Goal: Find specific page/section: Find specific page/section

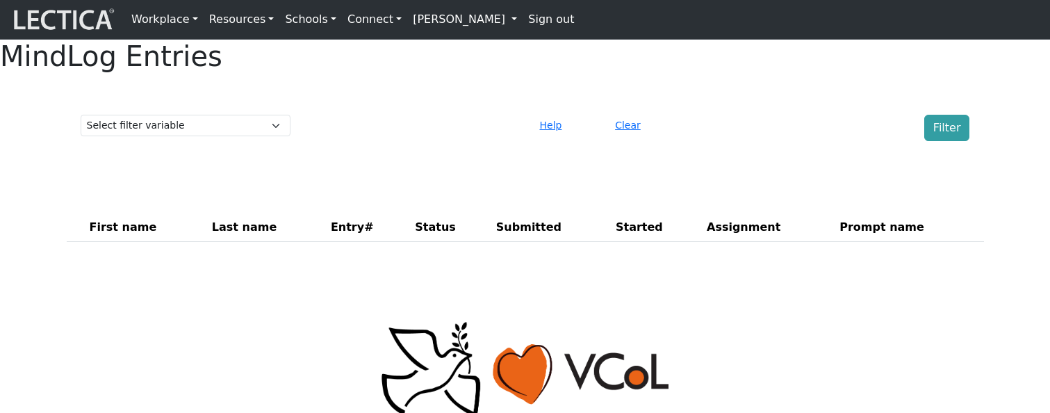
click at [32, 253] on div "MindLog Entries Select filter variable First name Last name Entry# Status Submi…" at bounding box center [525, 146] width 1050 height 213
click at [706, 142] on div "Select filter variable First name Last name Entry# Status Submitted Started Ass…" at bounding box center [525, 128] width 900 height 38
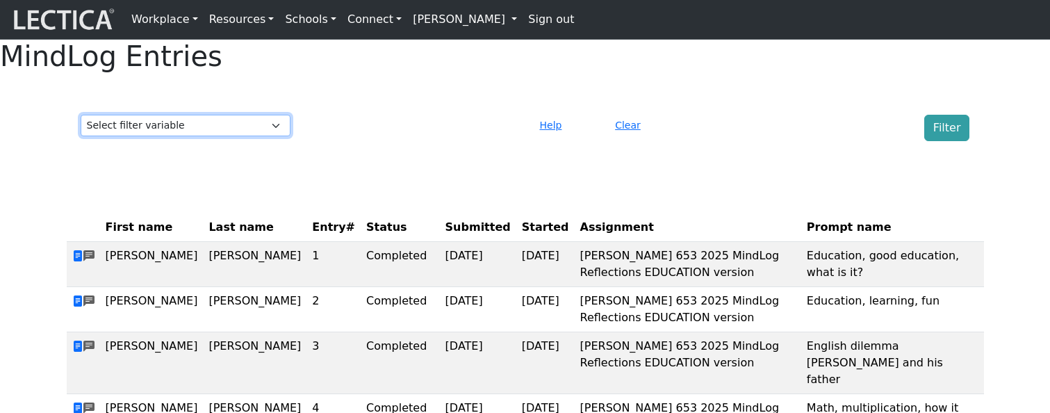
click at [219, 136] on select "Select filter variable First name Last name Entry# Status Submitted Started Ass…" at bounding box center [186, 126] width 210 height 22
select select "entry_number"
click at [81, 136] on select "Select filter variable First name Last name Entry# Status Submitted Started Ass…" at bounding box center [186, 126] width 210 height 22
select select
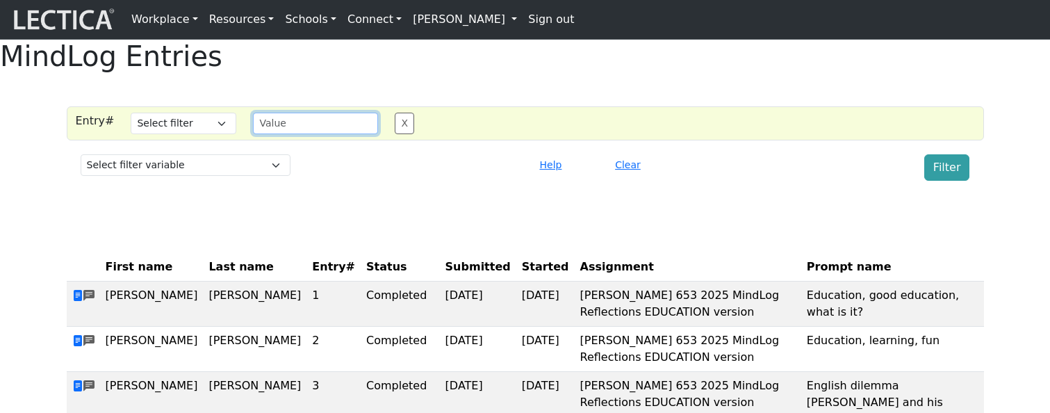
click at [262, 134] on input "text" at bounding box center [315, 124] width 125 height 22
type input "2"
click at [167, 134] on select "Select filter Equals Greater than Less than Does not equal" at bounding box center [184, 124] width 106 height 22
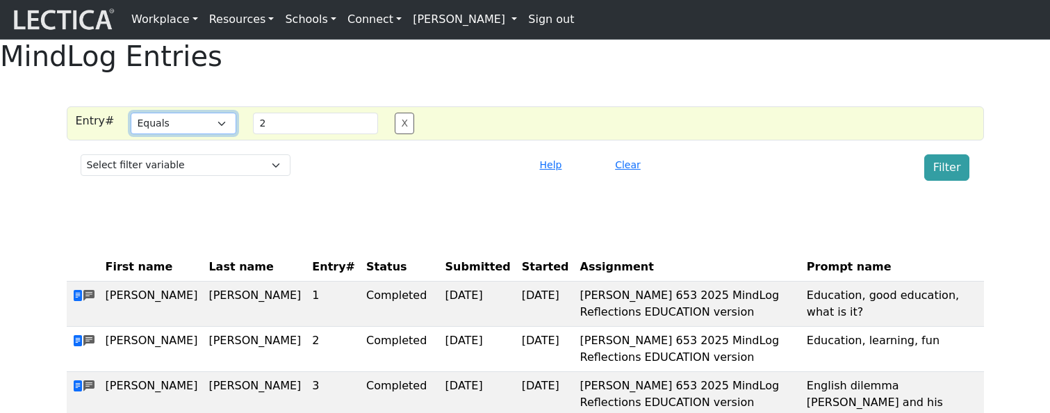
click at [131, 134] on select "Select filter Equals Greater than Less than Does not equal" at bounding box center [184, 124] width 106 height 22
click at [941, 181] on button "Filter" at bounding box center [947, 167] width 46 height 26
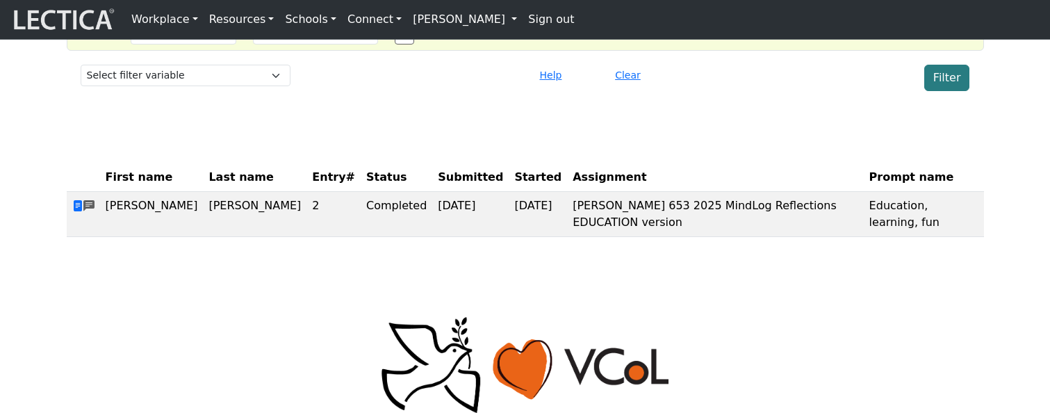
scroll to position [91, 0]
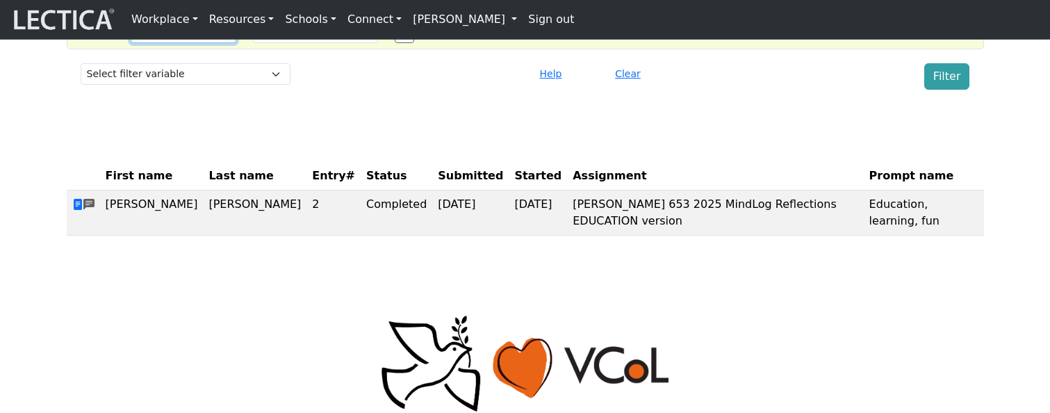
click at [185, 43] on select "Select filter Equals Greater than Less than Does not equal" at bounding box center [184, 33] width 106 height 22
select select "not_iexact"
click at [131, 43] on select "Select filter Equals Greater than Less than Does not equal" at bounding box center [184, 33] width 106 height 22
click at [937, 90] on button "Filter" at bounding box center [947, 76] width 46 height 26
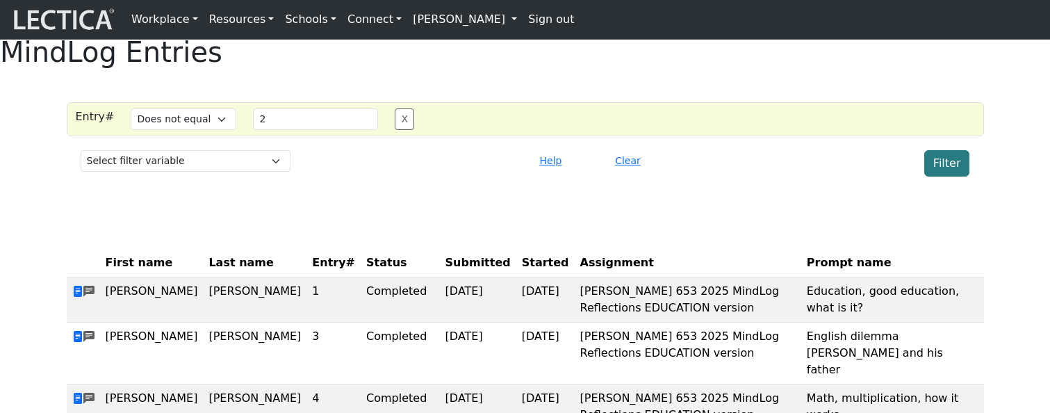
scroll to position [2, 0]
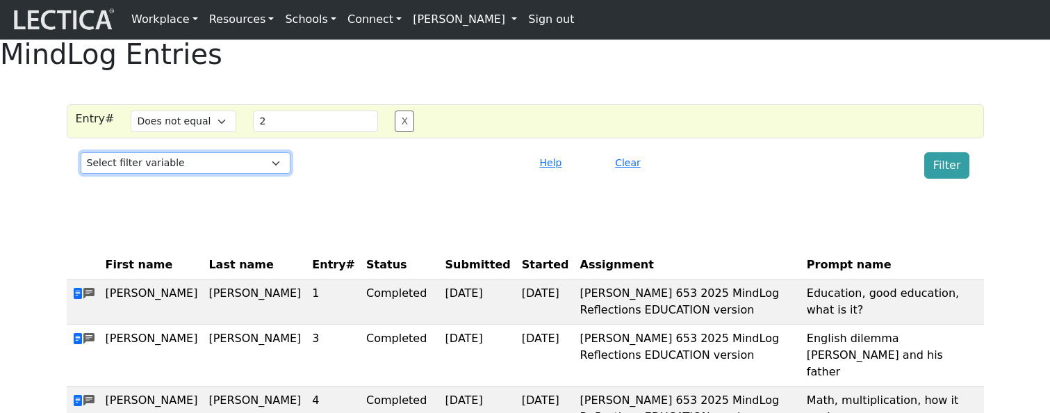
click at [188, 174] on select "Select filter variable First name Last name Entry# Status Submitted Started Ass…" at bounding box center [186, 163] width 210 height 22
select select "status"
click at [81, 174] on select "Select filter variable First name Last name Entry# Status Submitted Started Ass…" at bounding box center [186, 163] width 210 height 22
select select
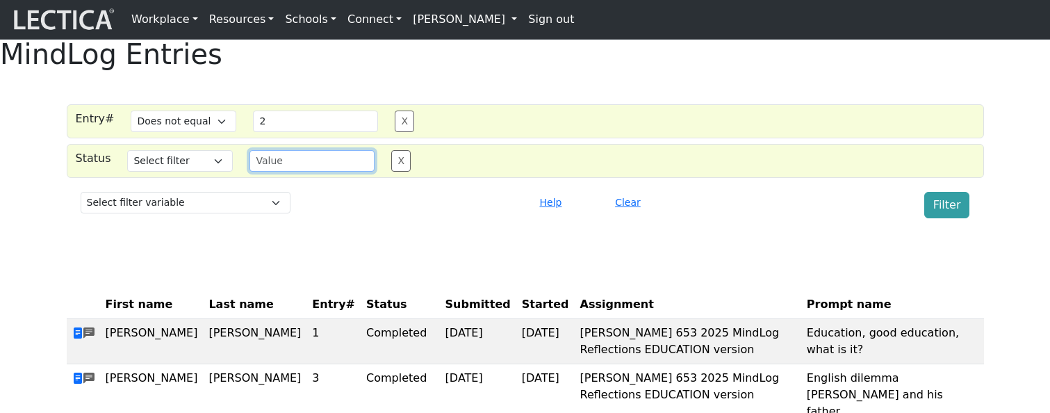
click at [293, 172] on input "text" at bounding box center [311, 161] width 125 height 22
click at [181, 172] on select "Select filter Equals Contains Does not equal" at bounding box center [180, 161] width 106 height 22
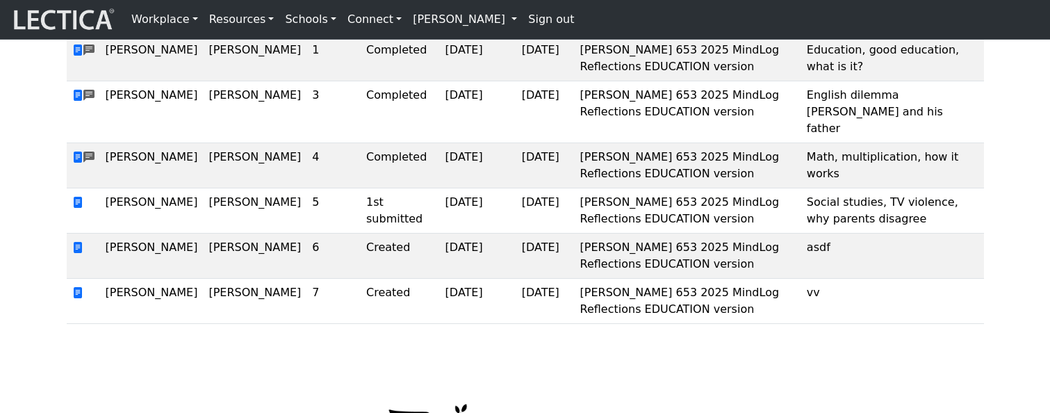
scroll to position [305, 0]
